Goal: Information Seeking & Learning: Learn about a topic

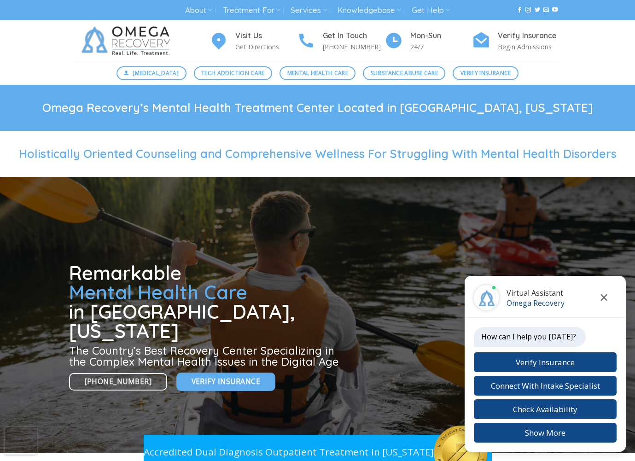
click at [603, 297] on icon "Close chat" at bounding box center [604, 297] width 6 height 6
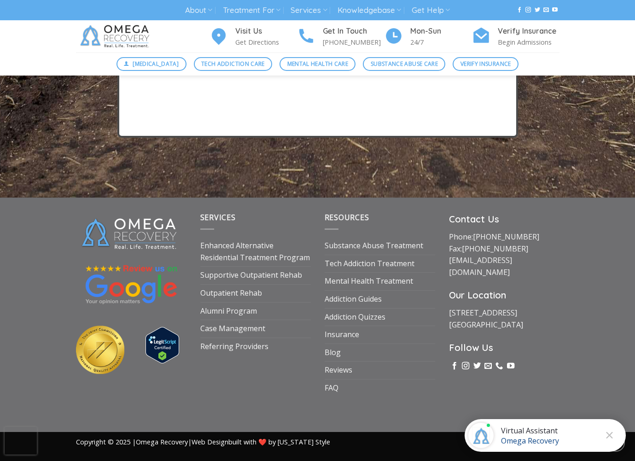
scroll to position [3419, 0]
click at [335, 285] on link "Mental Health Treatment" at bounding box center [368, 280] width 88 height 17
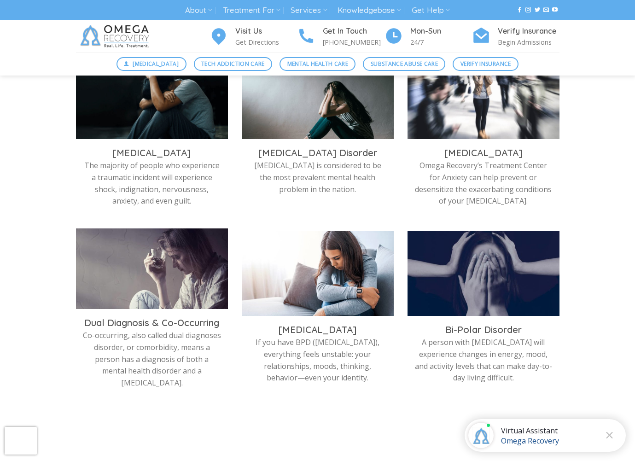
scroll to position [336, 0]
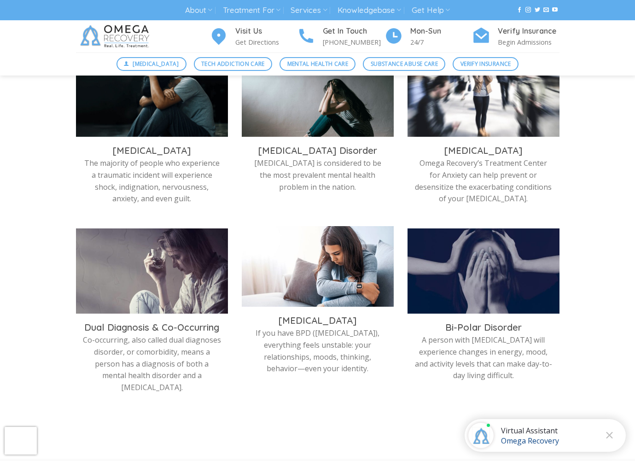
click at [310, 321] on h3 "[MEDICAL_DATA]" at bounding box center [318, 320] width 138 height 12
click at [319, 280] on img at bounding box center [318, 268] width 152 height 85
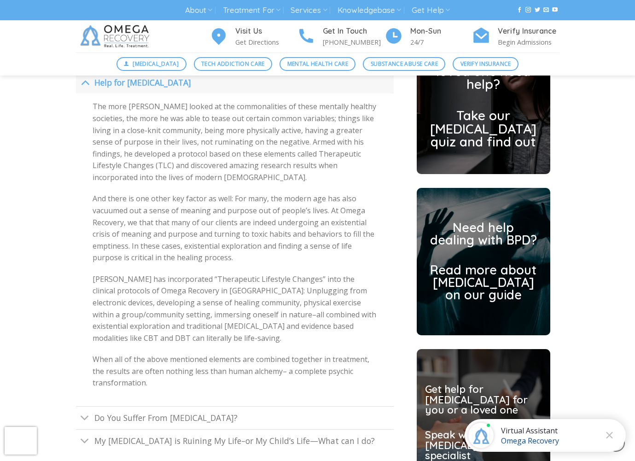
scroll to position [2117, 0]
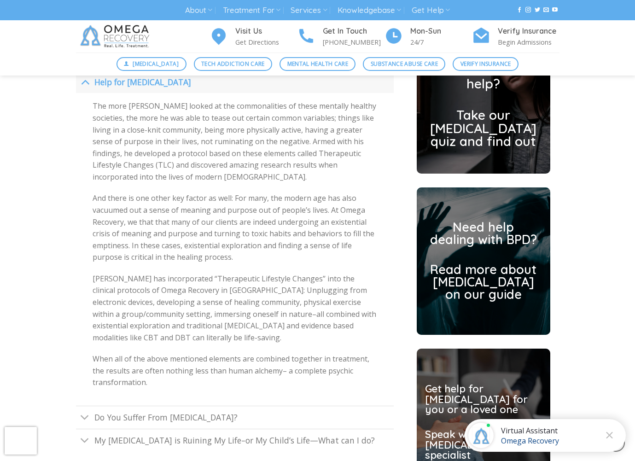
click at [475, 272] on h2 "Read more about Borderline Personality Disorder on our guide" at bounding box center [483, 281] width 107 height 37
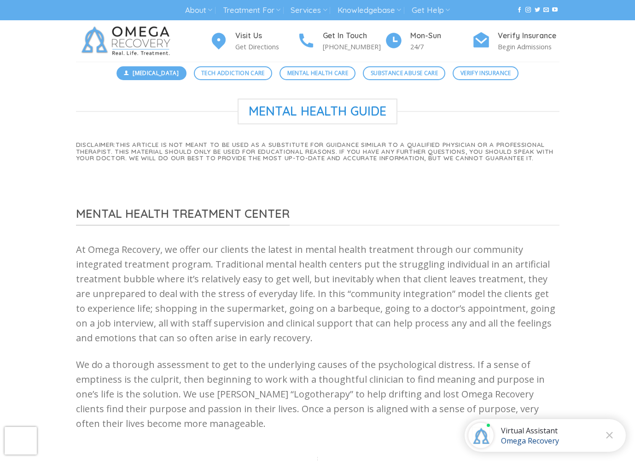
click at [145, 72] on span "[MEDICAL_DATA]" at bounding box center [156, 73] width 46 height 9
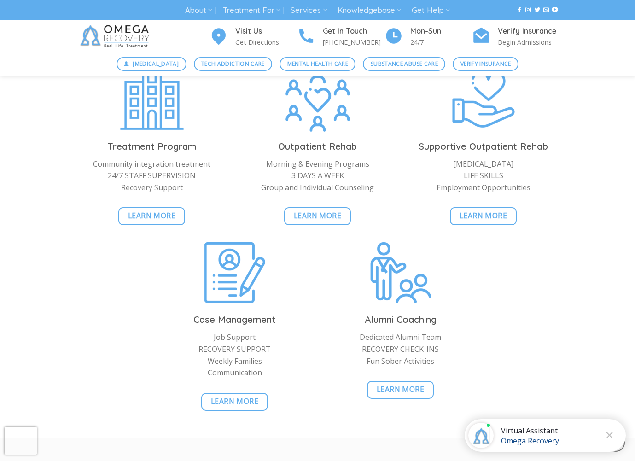
scroll to position [2114, 0]
click at [317, 220] on span "Learn More" at bounding box center [318, 215] width 48 height 12
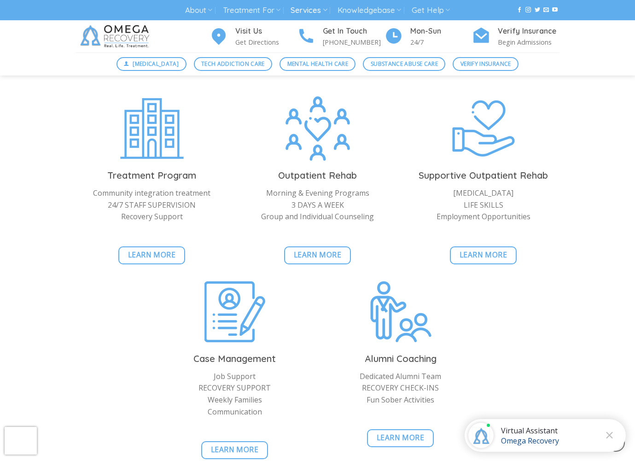
scroll to position [902, 0]
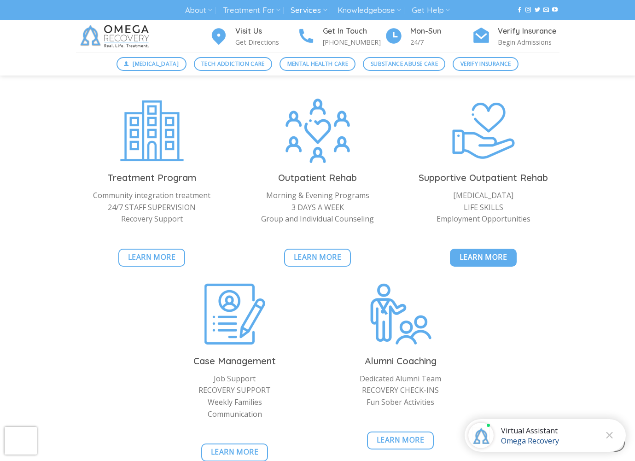
click at [485, 254] on span "Learn More" at bounding box center [483, 257] width 48 height 12
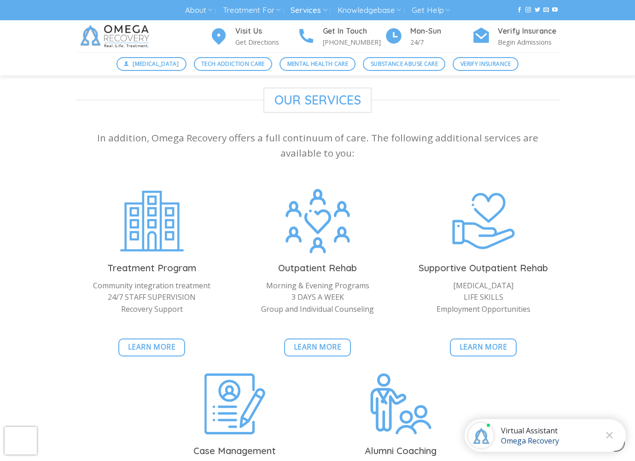
scroll to position [946, 0]
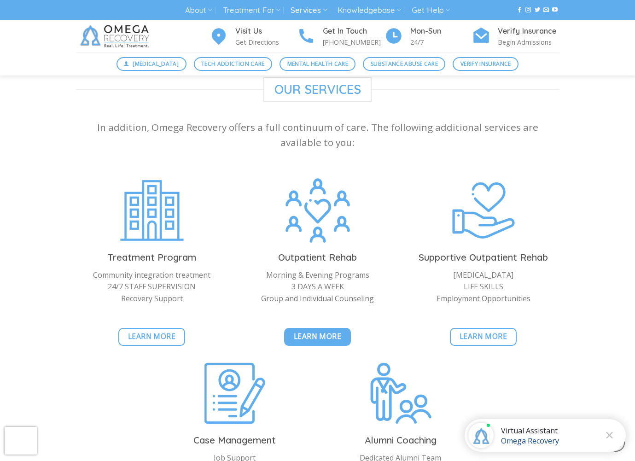
click at [310, 330] on span "Learn More" at bounding box center [318, 336] width 48 height 12
